Goal: Check status: Check status

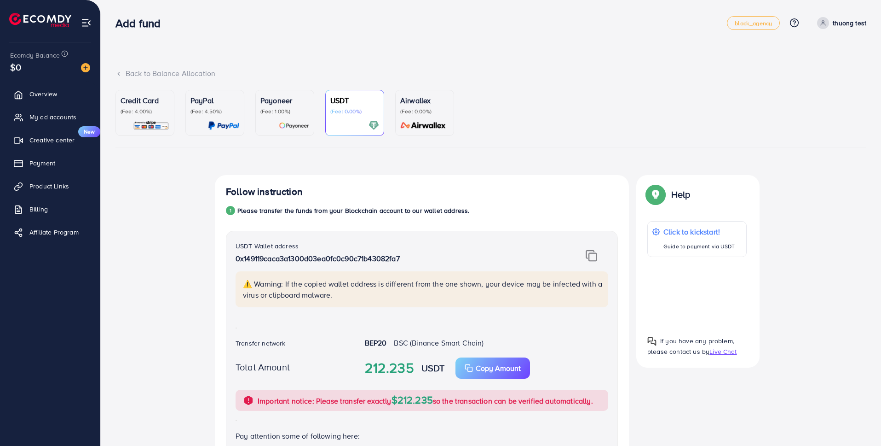
scroll to position [67, 0]
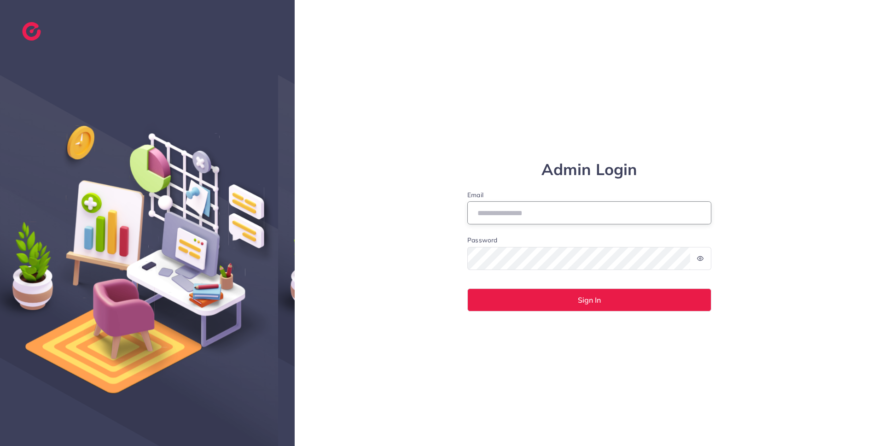
click at [642, 212] on input "Email" at bounding box center [589, 212] width 244 height 23
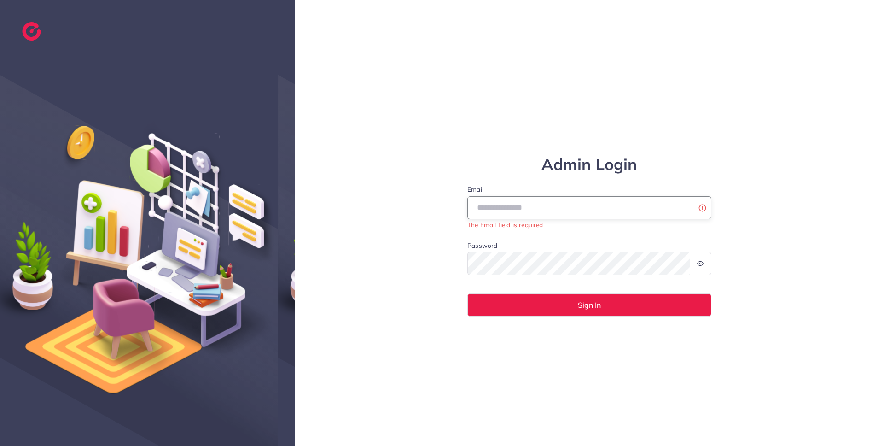
type input "**********"
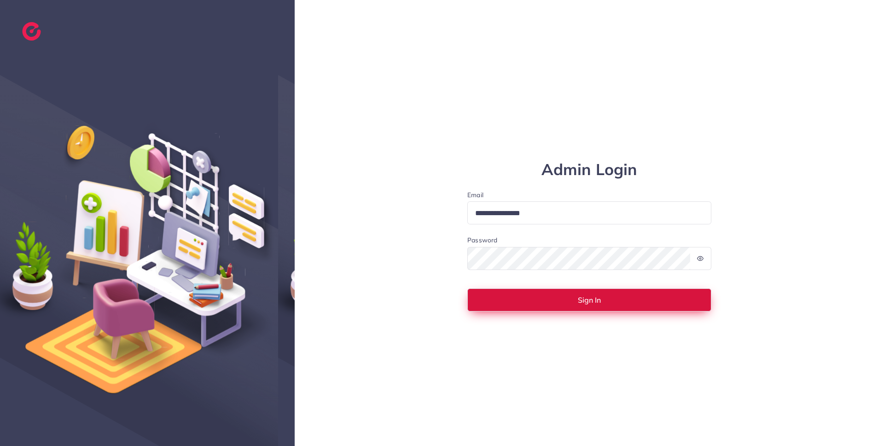
click at [504, 305] on button "Sign In" at bounding box center [589, 299] width 244 height 23
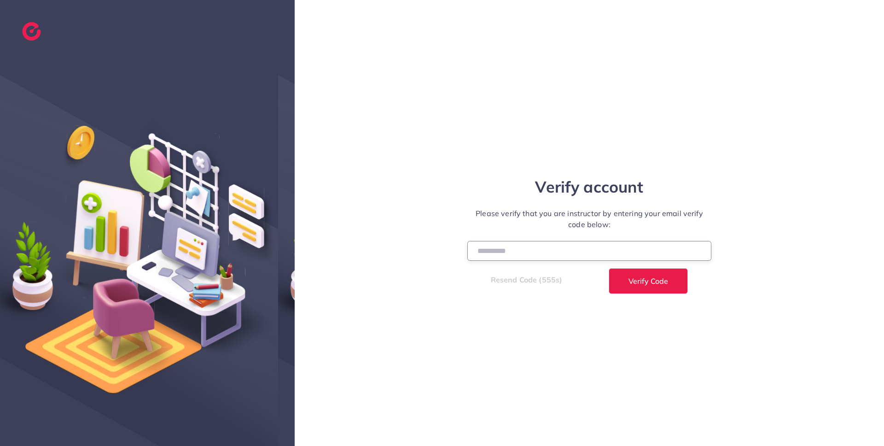
click at [626, 247] on input "number" at bounding box center [589, 251] width 244 height 20
paste input "******"
type input "******"
click at [608, 268] on button "Verify Code" at bounding box center [647, 281] width 79 height 26
select select "*"
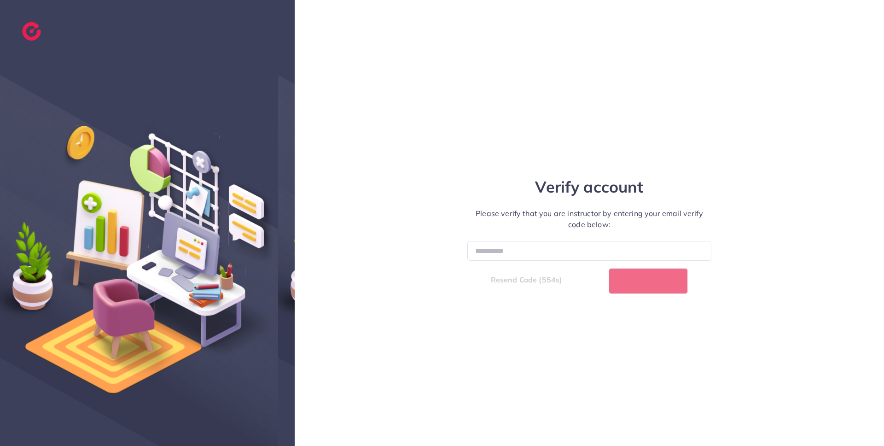
select select "****"
select select "*"
select select "****"
select select "*"
select select "****"
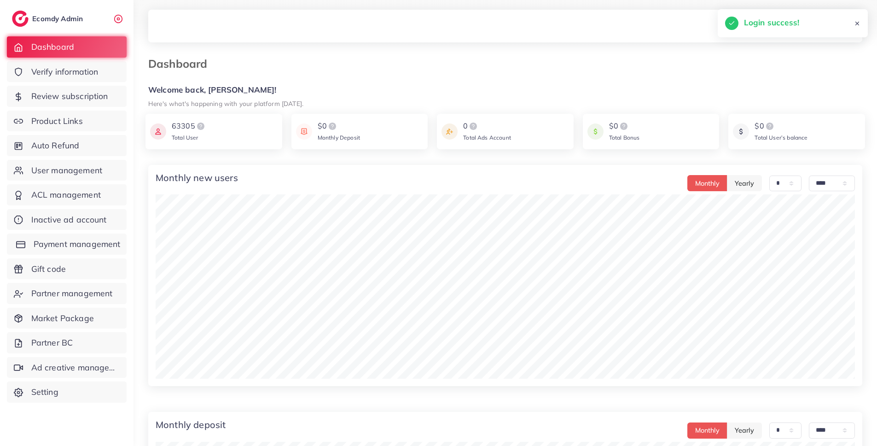
click at [76, 249] on span "Payment management" at bounding box center [77, 244] width 87 height 12
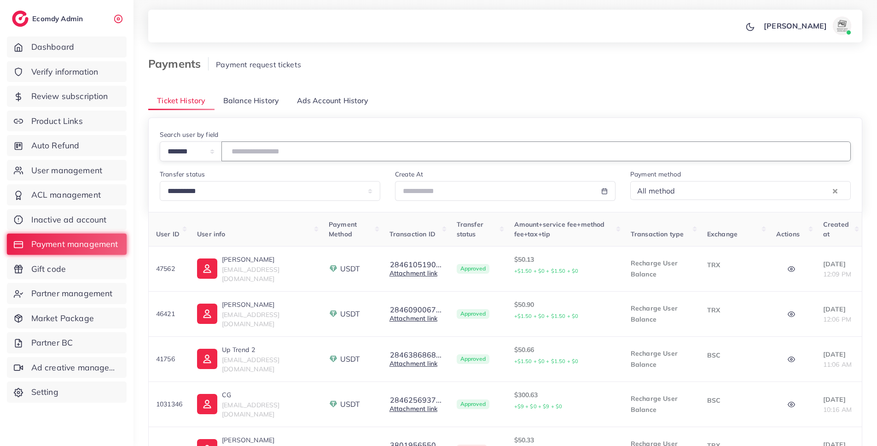
click at [246, 150] on input "number" at bounding box center [535, 151] width 629 height 20
paste input "*******"
type input "*******"
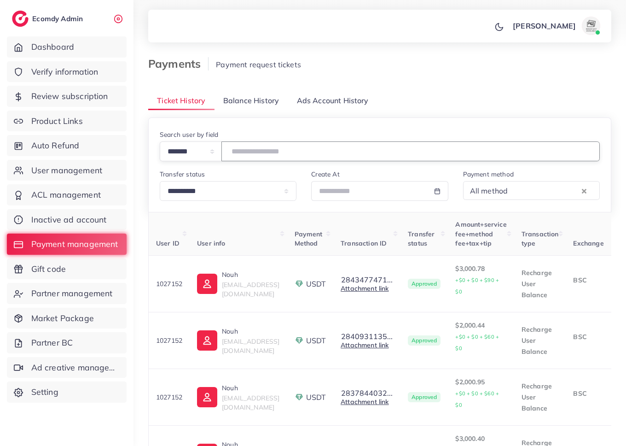
click at [258, 152] on input "*******" at bounding box center [410, 151] width 378 height 20
click at [253, 153] on input "number" at bounding box center [410, 151] width 378 height 20
paste input "*******"
type input "*******"
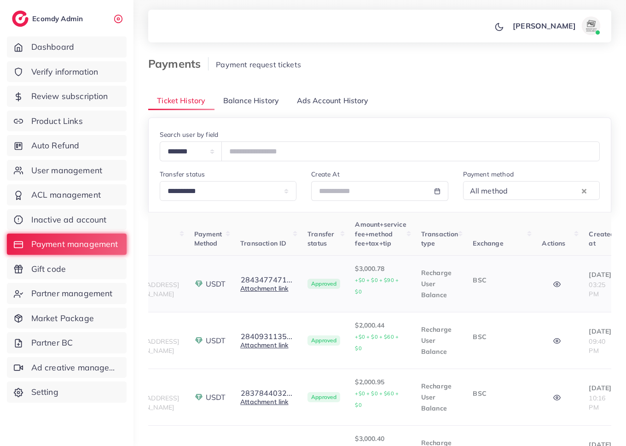
scroll to position [0, 123]
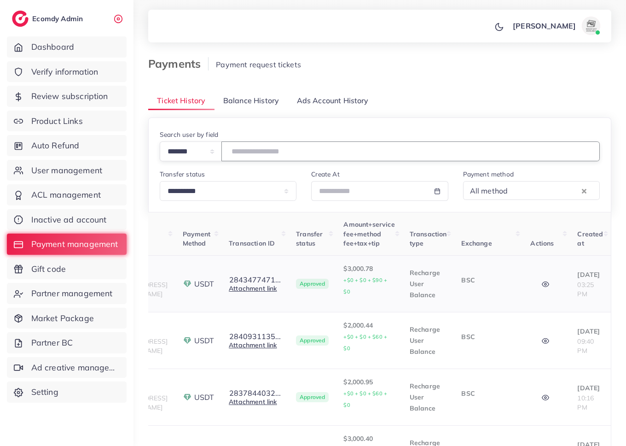
click at [542, 280] on icon "button" at bounding box center [545, 283] width 7 height 7
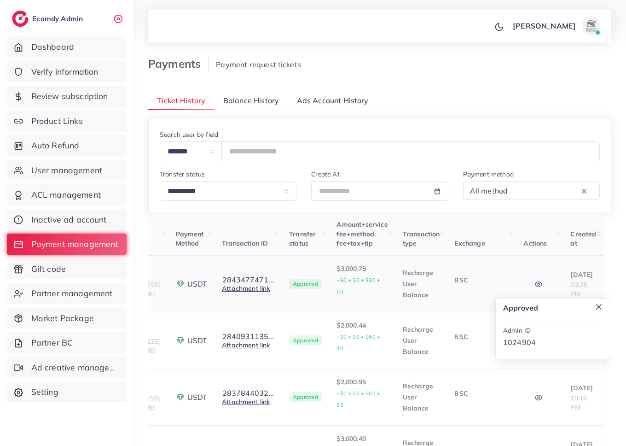
click at [535, 280] on icon "button" at bounding box center [538, 283] width 7 height 7
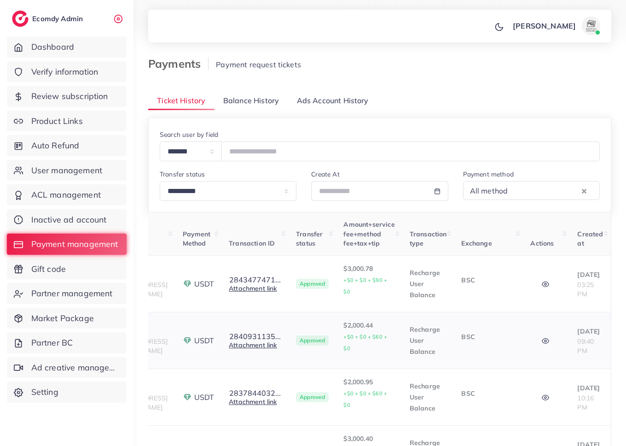
click at [542, 337] on icon "button" at bounding box center [545, 340] width 7 height 7
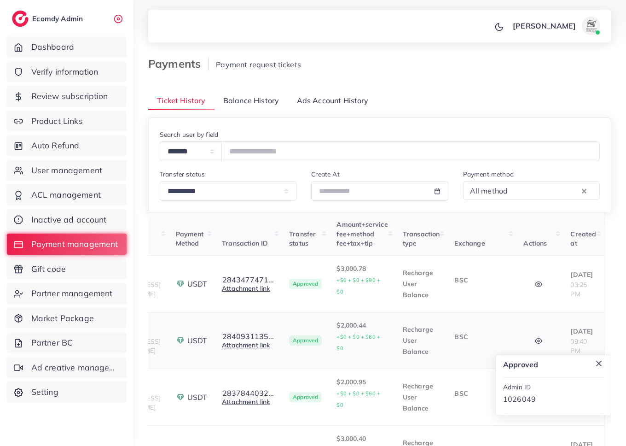
click at [538, 337] on icon "button" at bounding box center [538, 340] width 7 height 7
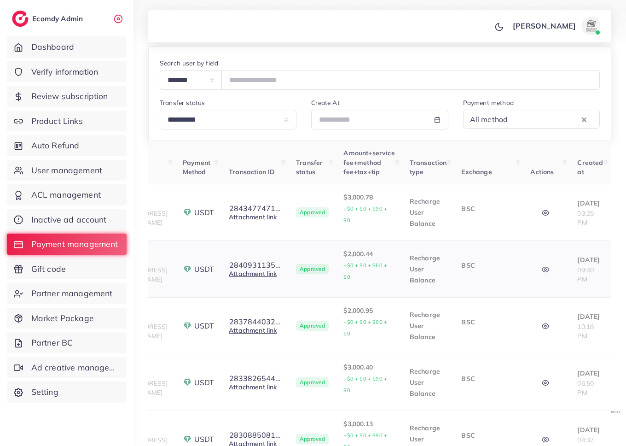
scroll to position [74, 0]
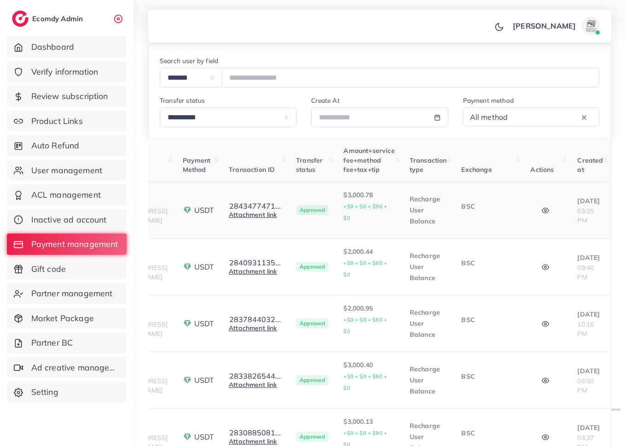
click at [538, 201] on button "button" at bounding box center [546, 210] width 32 height 21
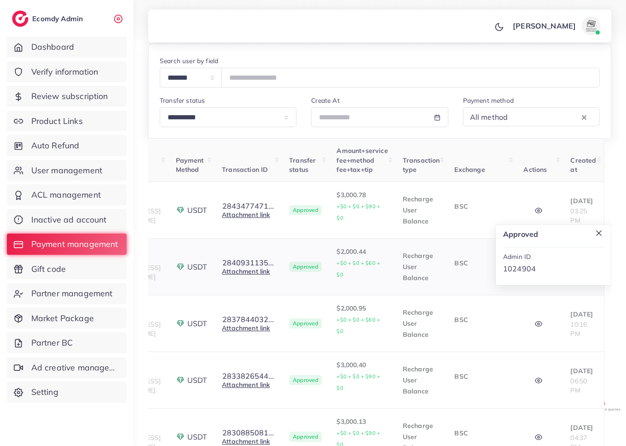
click at [492, 258] on td "BSC" at bounding box center [481, 266] width 69 height 57
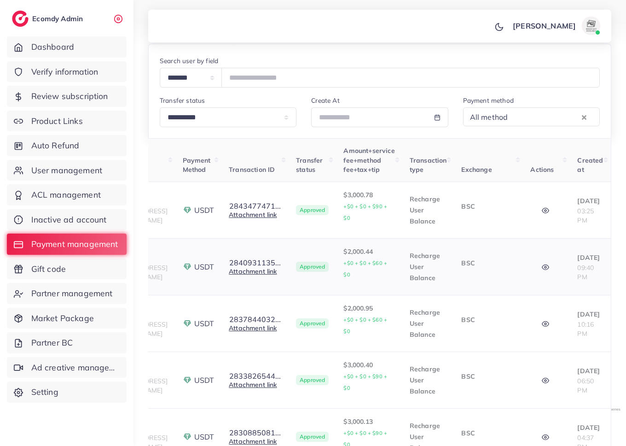
click at [542, 263] on icon "button" at bounding box center [545, 266] width 7 height 7
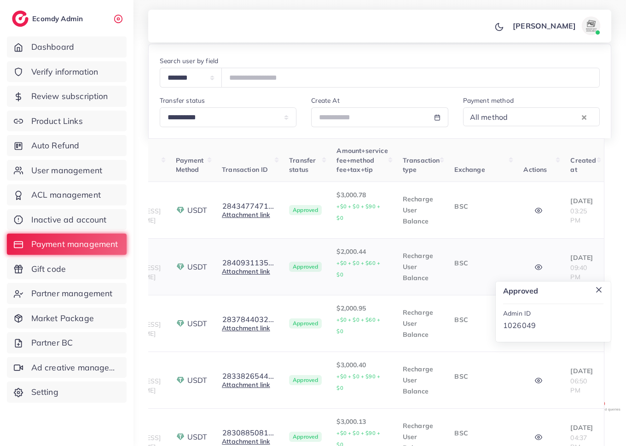
click at [519, 250] on td "approved Admin ID 1026049" at bounding box center [539, 266] width 47 height 57
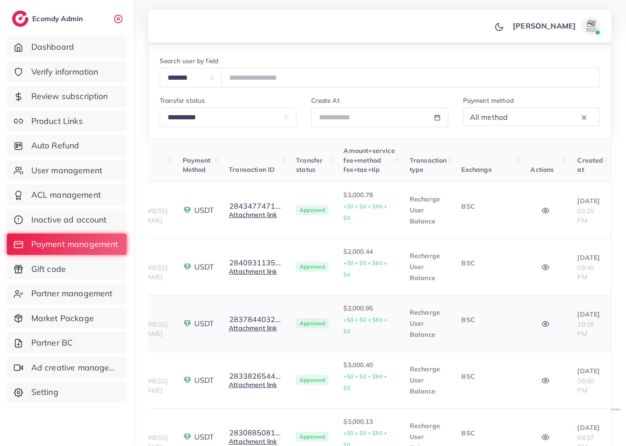
click at [531, 313] on button "button" at bounding box center [546, 323] width 32 height 21
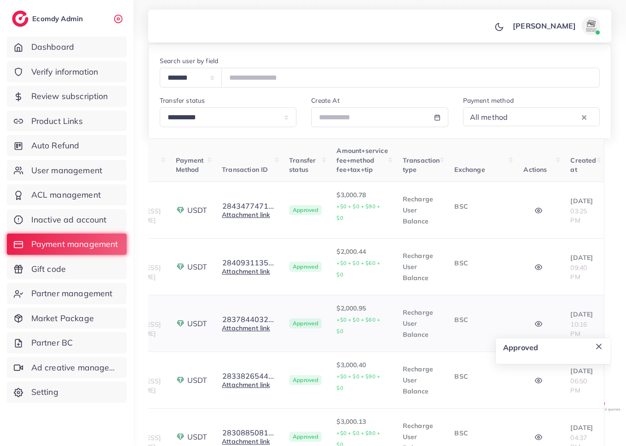
click at [505, 306] on td "BSC" at bounding box center [481, 323] width 69 height 57
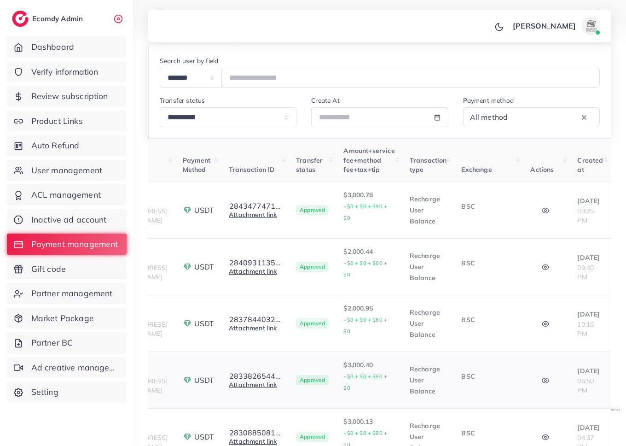
click at [542, 376] on icon "button" at bounding box center [545, 379] width 7 height 7
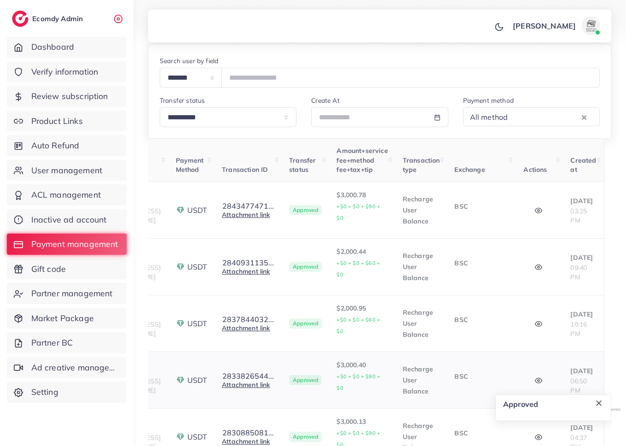
click at [508, 352] on td "BSC" at bounding box center [481, 380] width 69 height 57
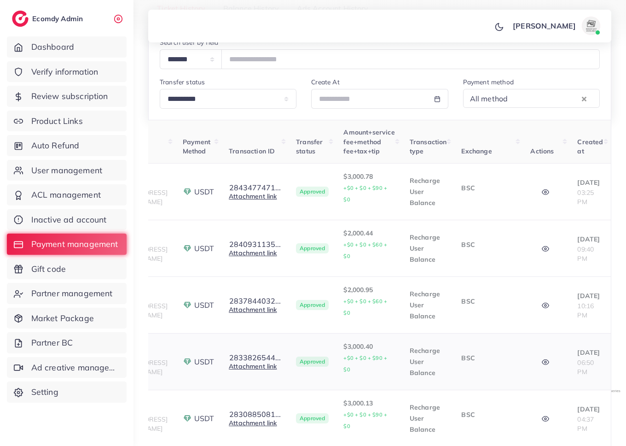
scroll to position [93, 0]
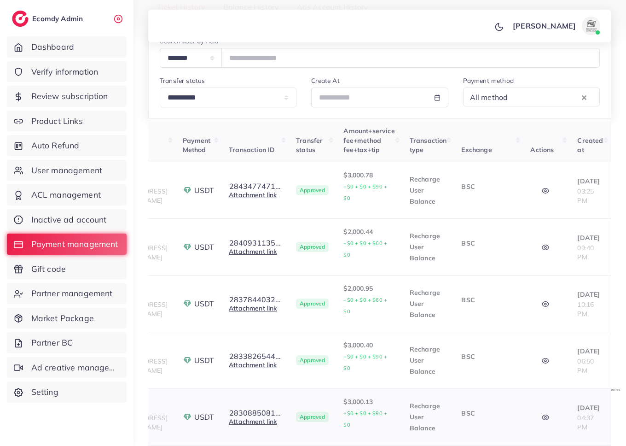
click at [542, 413] on icon "button" at bounding box center [545, 416] width 7 height 7
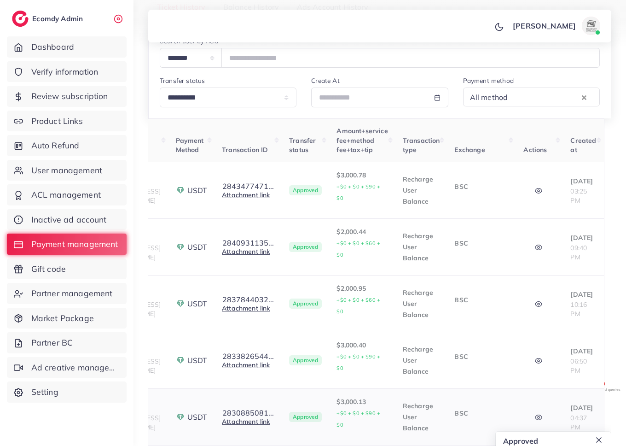
click at [543, 388] on td "approved" at bounding box center [539, 416] width 47 height 57
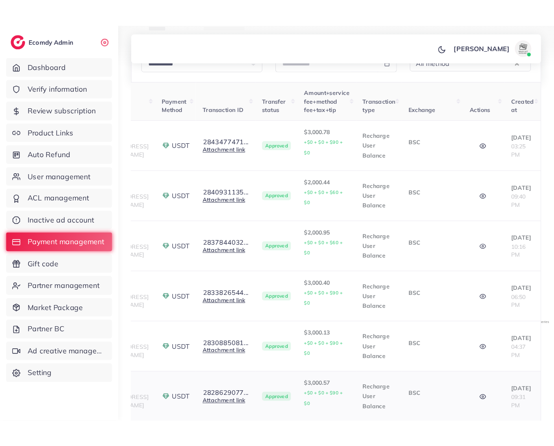
scroll to position [150, 0]
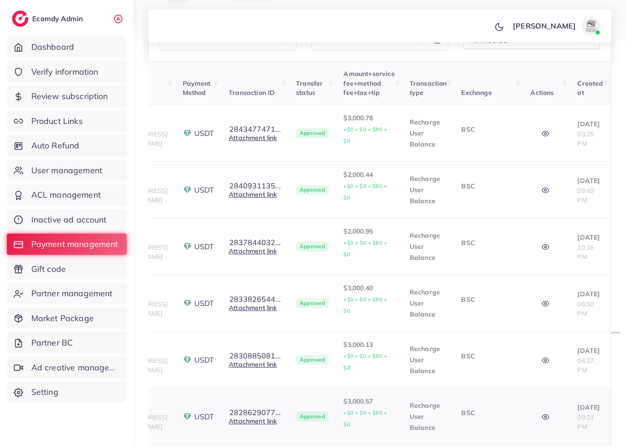
click at [544, 416] on circle "button" at bounding box center [545, 417] width 2 height 2
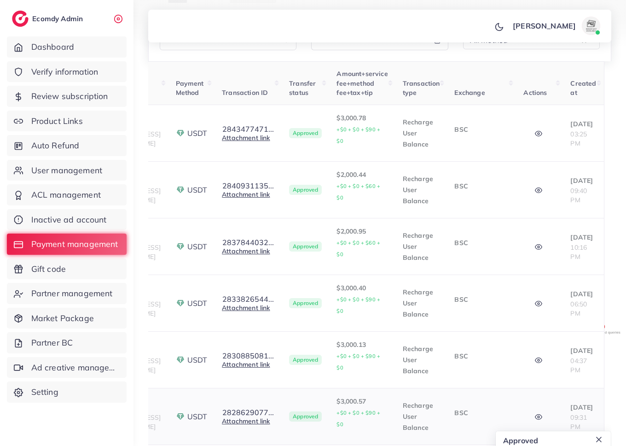
click at [533, 388] on td "approved" at bounding box center [539, 416] width 47 height 57
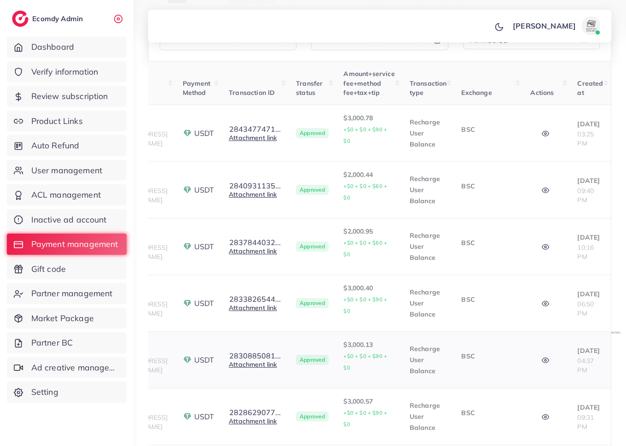
click at [542, 358] on icon "button" at bounding box center [545, 360] width 7 height 5
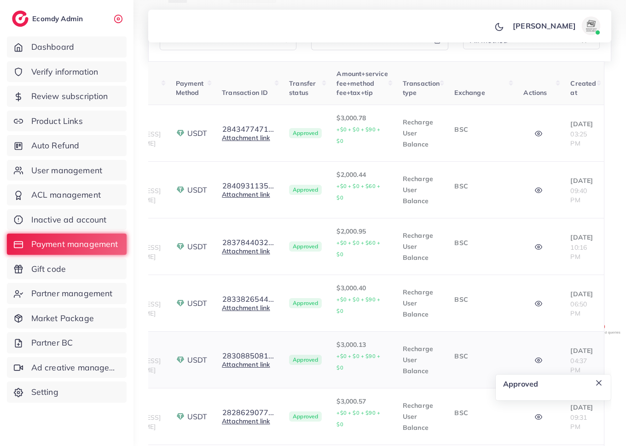
click at [551, 331] on td "approved" at bounding box center [539, 359] width 47 height 57
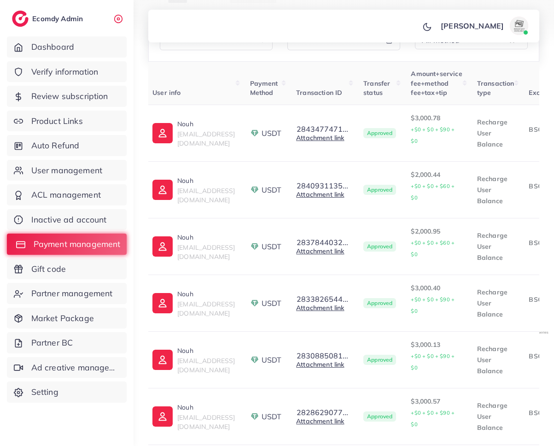
scroll to position [0, 0]
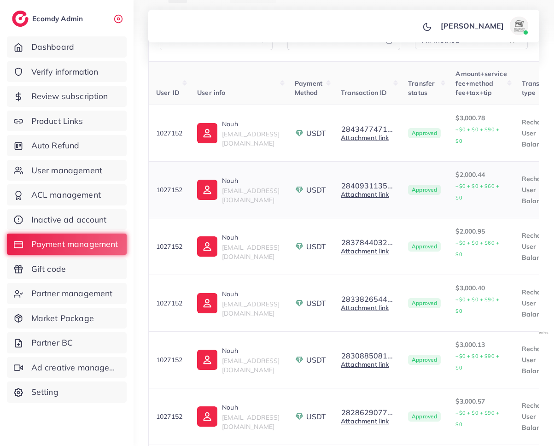
click at [164, 184] on p "1027152" at bounding box center [169, 189] width 26 height 11
copy p "1027152"
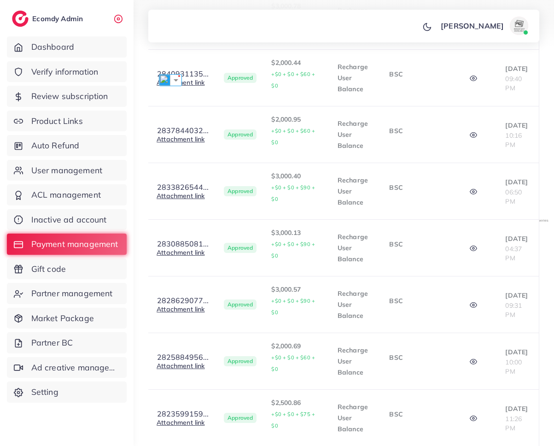
scroll to position [374, 0]
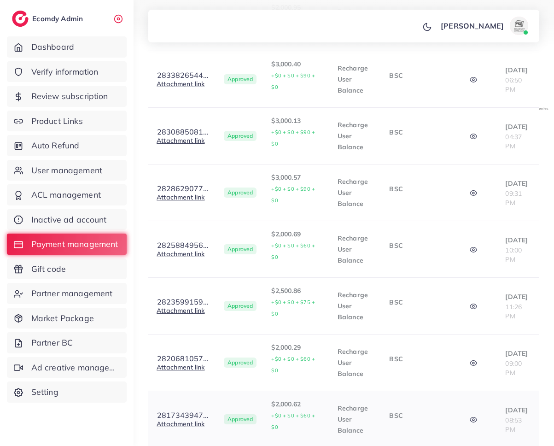
click at [472, 418] on circle "button" at bounding box center [473, 419] width 2 height 2
click at [469, 359] on icon "button" at bounding box center [472, 362] width 7 height 7
click at [465, 239] on button "button" at bounding box center [474, 249] width 32 height 21
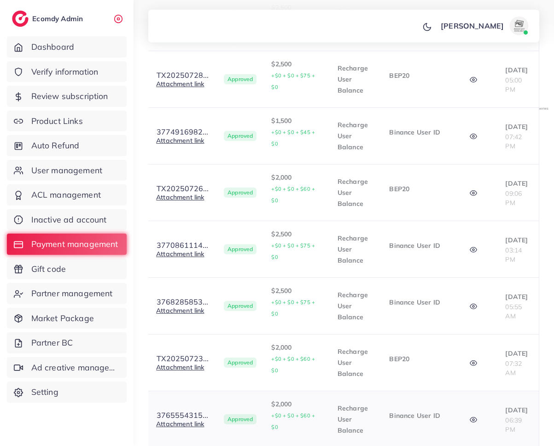
click at [470, 409] on button "button" at bounding box center [474, 419] width 32 height 21
click at [465, 295] on button "button" at bounding box center [474, 305] width 32 height 21
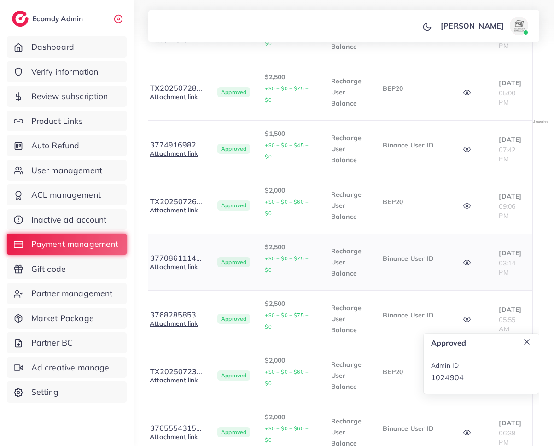
scroll to position [354, 0]
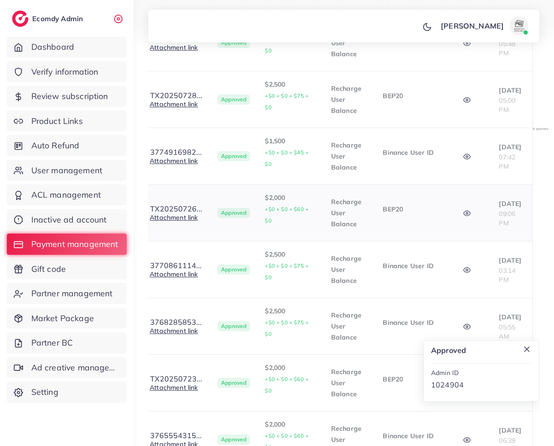
click at [467, 209] on icon "button" at bounding box center [466, 212] width 7 height 7
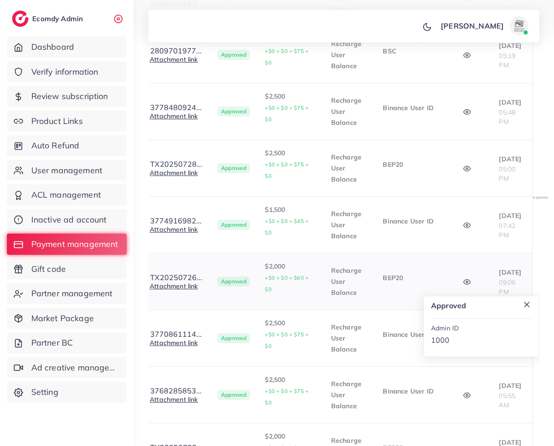
scroll to position [282, 0]
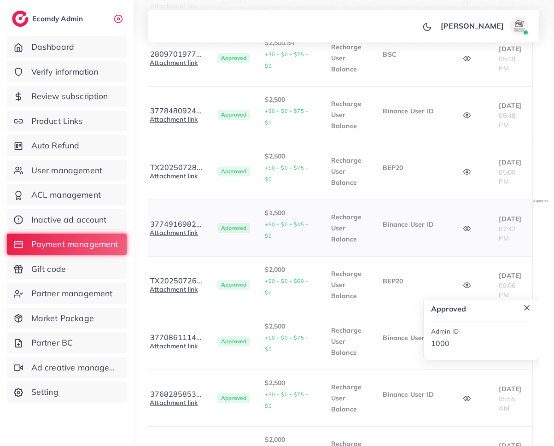
click at [463, 225] on icon "button" at bounding box center [466, 228] width 7 height 7
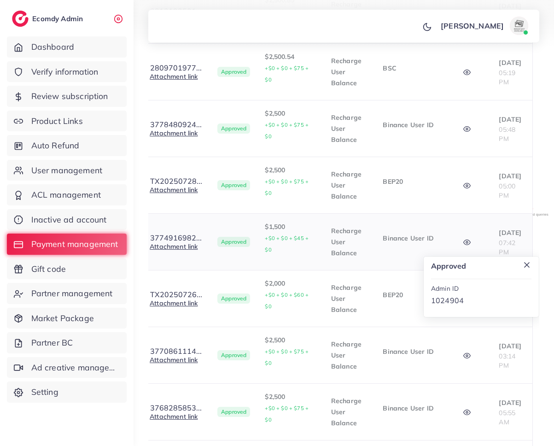
scroll to position [260, 0]
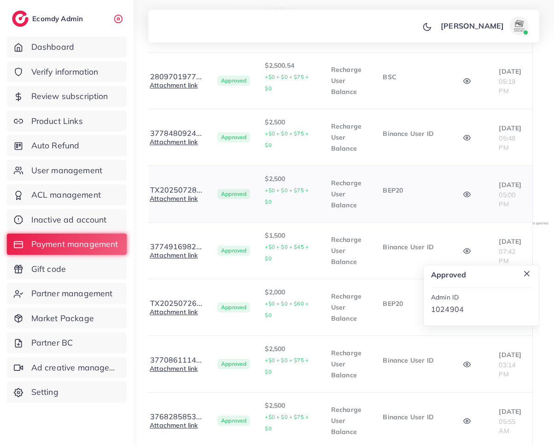
click at [465, 191] on icon "button" at bounding box center [466, 194] width 7 height 7
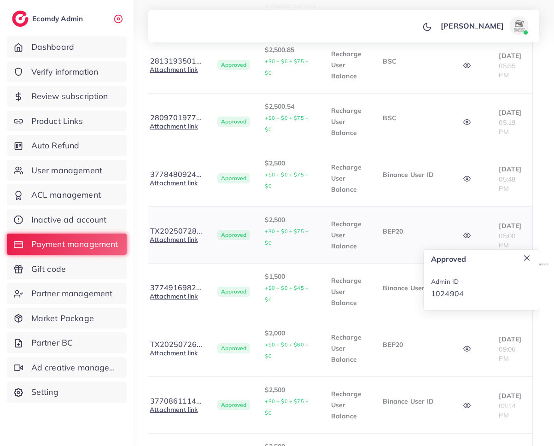
scroll to position [184, 0]
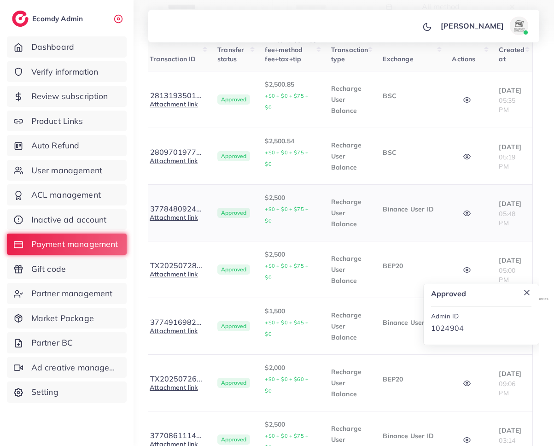
click at [465, 209] on icon "button" at bounding box center [466, 212] width 7 height 7
click at [469, 150] on button "button" at bounding box center [467, 156] width 32 height 21
click at [466, 153] on icon "button" at bounding box center [466, 156] width 7 height 7
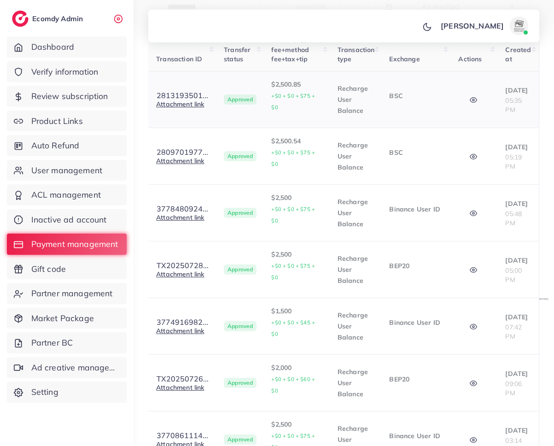
click at [470, 98] on icon "button" at bounding box center [473, 100] width 7 height 5
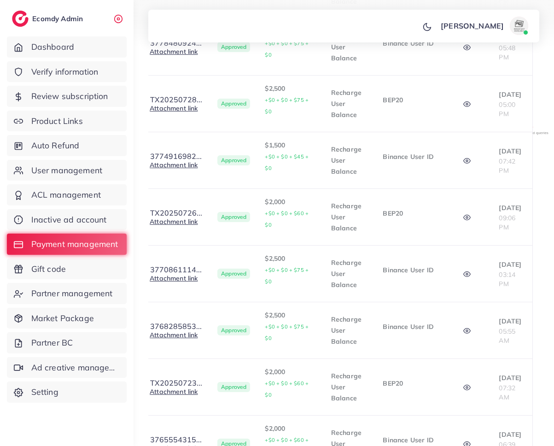
scroll to position [374, 0]
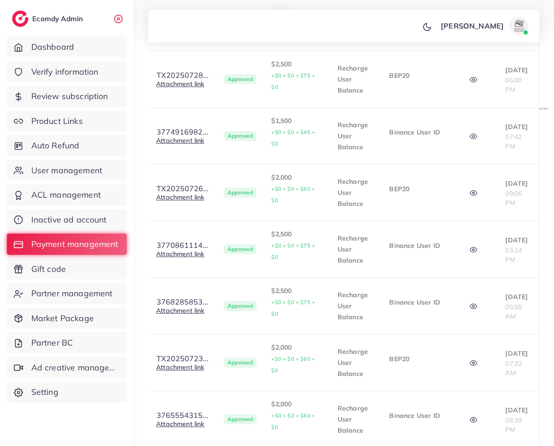
click at [469, 409] on button "button" at bounding box center [474, 419] width 32 height 21
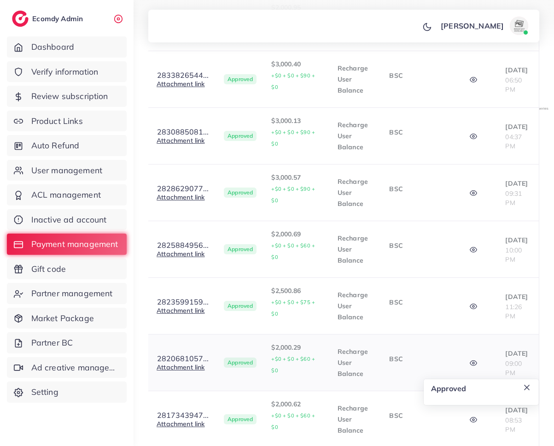
click at [469, 359] on icon "button" at bounding box center [472, 362] width 7 height 7
click at [470, 247] on icon "button" at bounding box center [473, 249] width 7 height 5
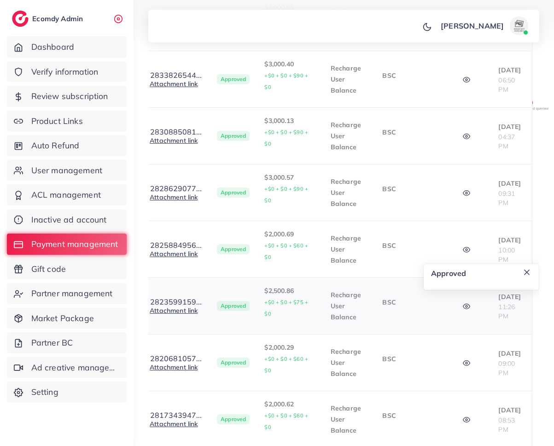
click at [469, 295] on button "button" at bounding box center [467, 305] width 32 height 21
click at [341, 402] on p "Recharge User Balance" at bounding box center [348, 418] width 37 height 33
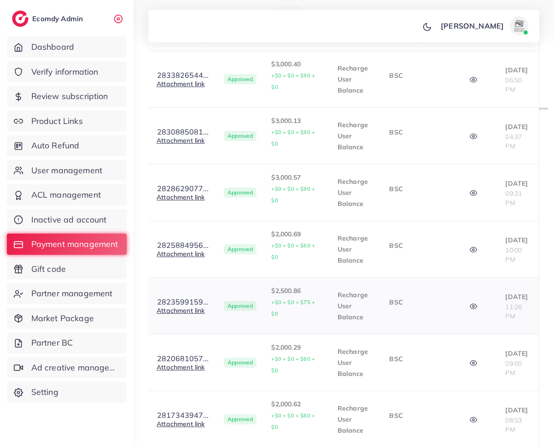
click at [469, 302] on icon "button" at bounding box center [472, 305] width 7 height 7
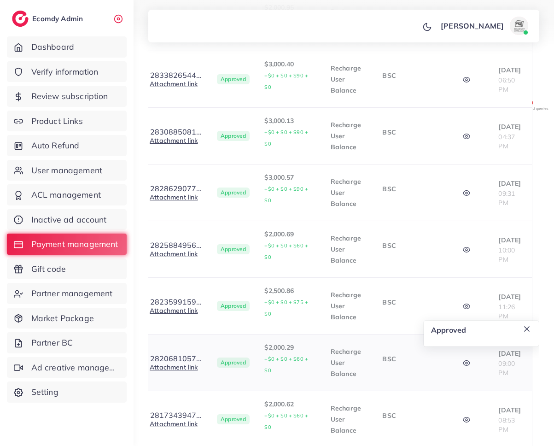
click at [466, 359] on icon "button" at bounding box center [466, 362] width 7 height 7
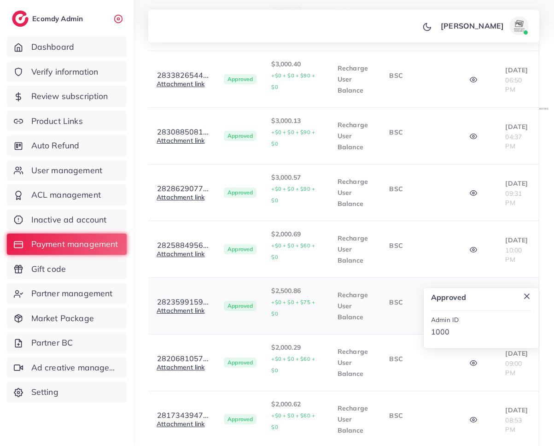
click at [361, 289] on p "Recharge User Balance" at bounding box center [355, 305] width 37 height 33
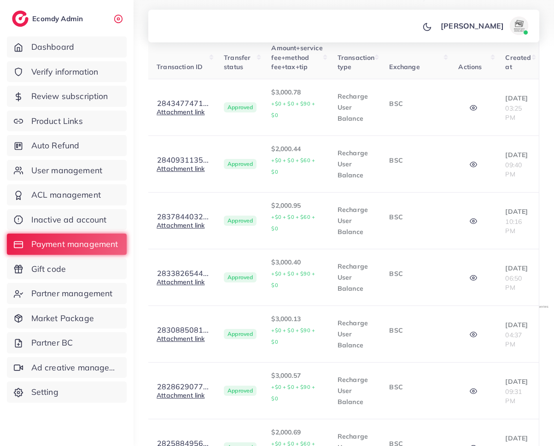
scroll to position [0, 0]
